Goal: Task Accomplishment & Management: Manage account settings

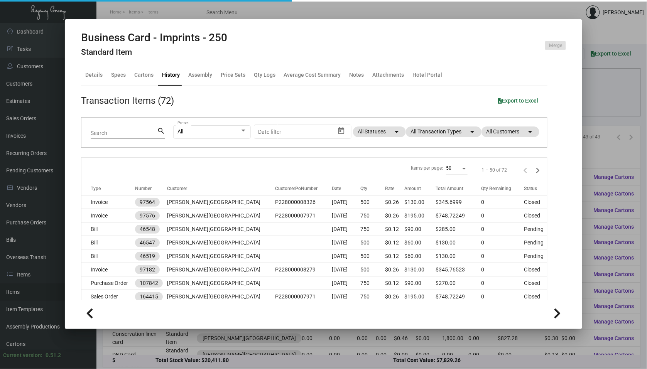
scroll to position [171, 0]
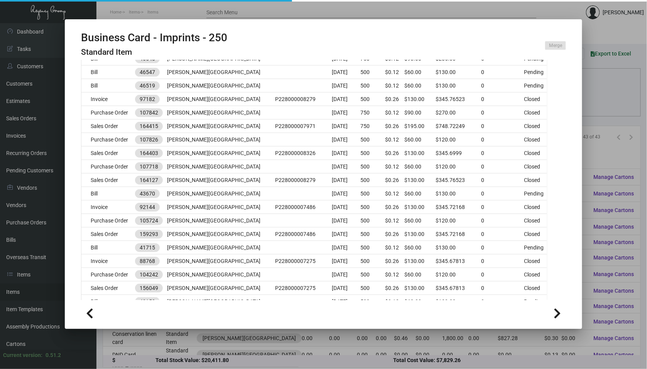
drag, startPoint x: 0, startPoint y: 0, endPoint x: 41, endPoint y: 118, distance: 125.4
click at [41, 118] on div at bounding box center [323, 184] width 647 height 369
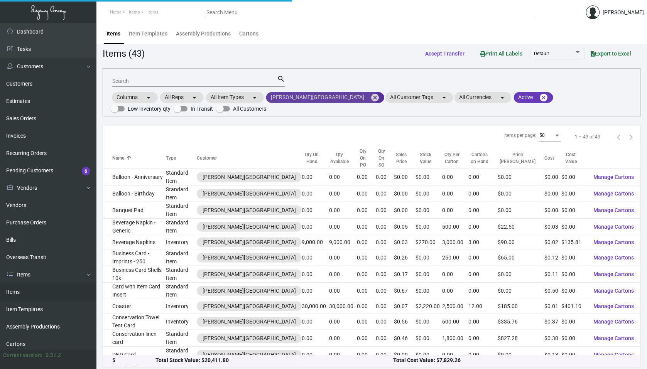
click at [323, 95] on mat-chip "[PERSON_NAME] Hotel cancel" at bounding box center [325, 97] width 118 height 11
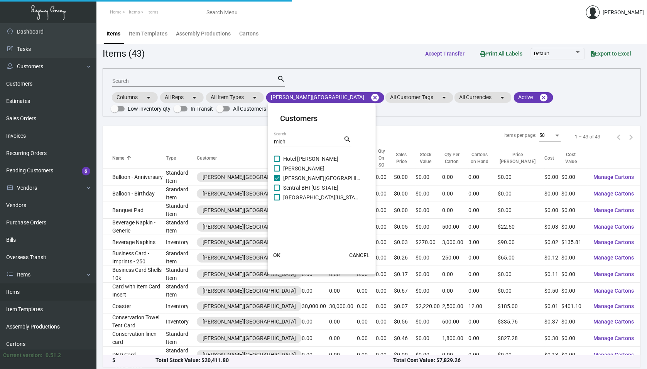
click at [329, 97] on div at bounding box center [323, 184] width 647 height 369
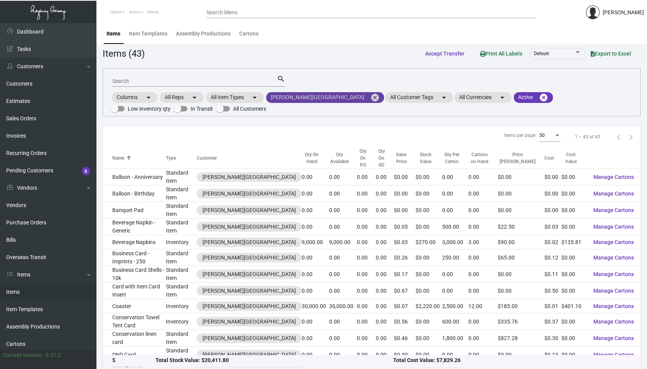
click at [370, 97] on mat-icon "cancel" at bounding box center [374, 97] width 9 height 9
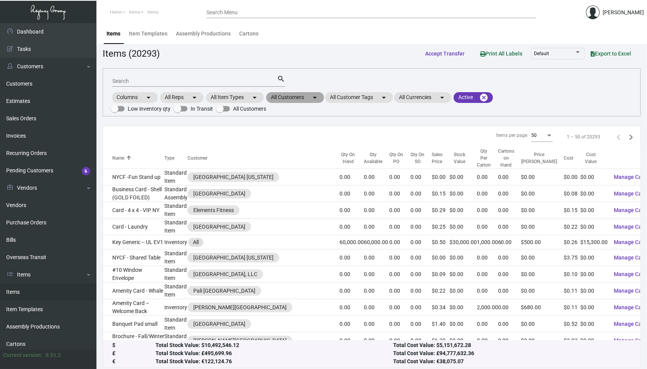
click at [315, 99] on mat-icon "arrow_drop_down" at bounding box center [314, 97] width 9 height 9
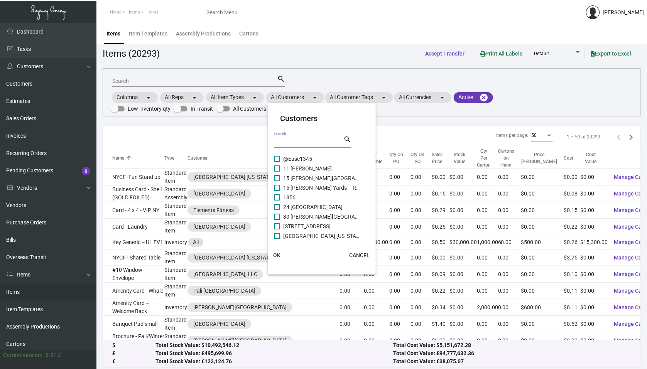
click at [297, 144] on input "Search" at bounding box center [308, 142] width 69 height 6
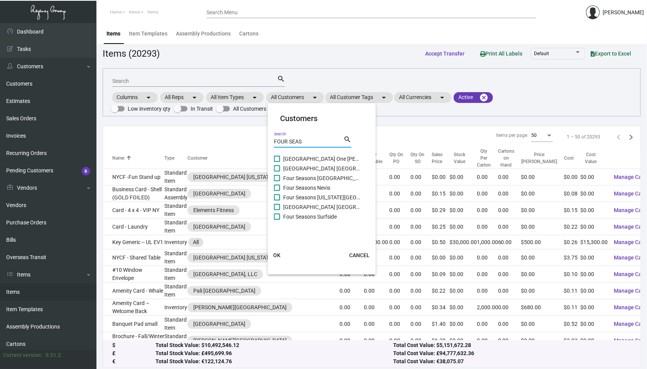
type input "FOUR SEAS"
click at [282, 215] on label "Four Seasons Surfside" at bounding box center [317, 216] width 86 height 9
click at [277, 220] on input "Four Seasons Surfside" at bounding box center [277, 220] width 0 height 0
checkbox input "true"
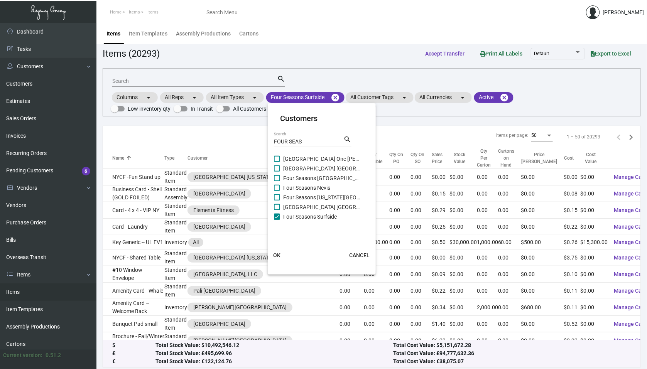
click at [279, 254] on span "OK" at bounding box center [277, 255] width 7 height 6
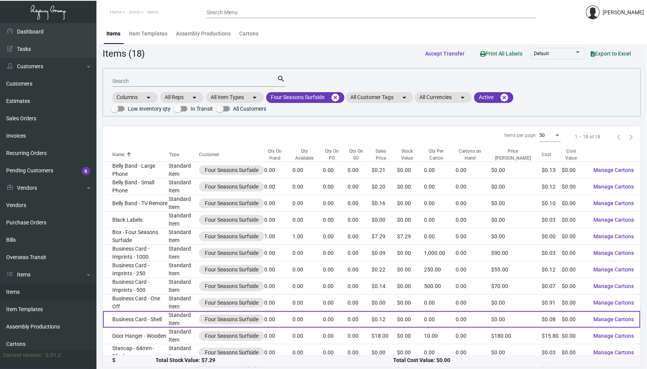
click at [142, 311] on td "Business Card - Shell" at bounding box center [136, 319] width 66 height 17
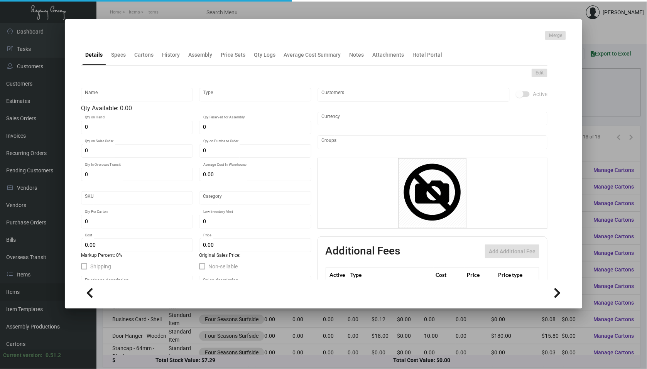
type input "Business Card - Shell"
type input "Standard Item"
type input "$ 0.00"
type input "640-Business Card-29"
type input "Standard"
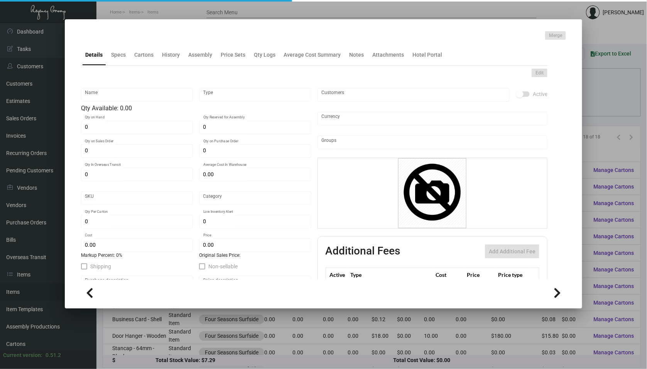
type input "$ 0.0763"
type input "$ 0.12"
checkbox input "true"
type input "United States Dollar $"
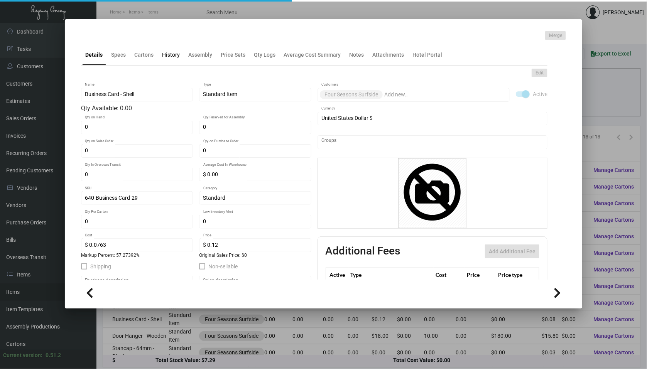
click at [173, 62] on div "History" at bounding box center [171, 55] width 24 height 19
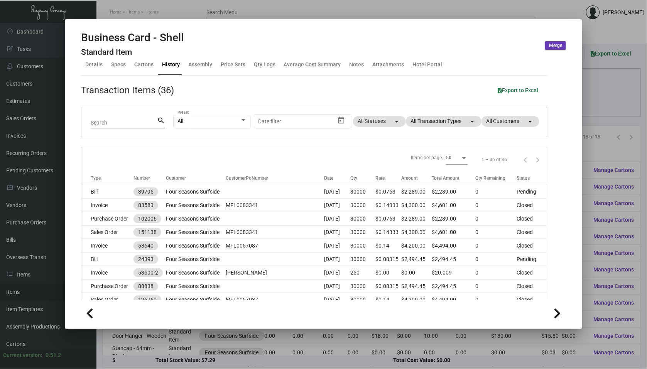
scroll to position [16, 0]
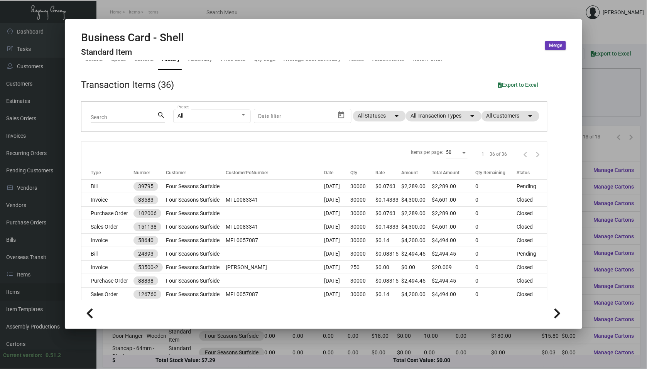
click at [58, 196] on div at bounding box center [323, 184] width 647 height 369
